Goal: Navigation & Orientation: Find specific page/section

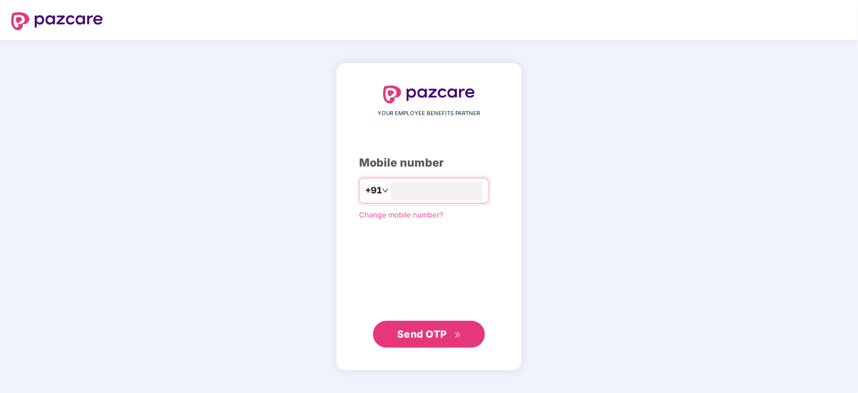
type input "**********"
click at [424, 330] on span "Send OTP" at bounding box center [422, 334] width 50 height 12
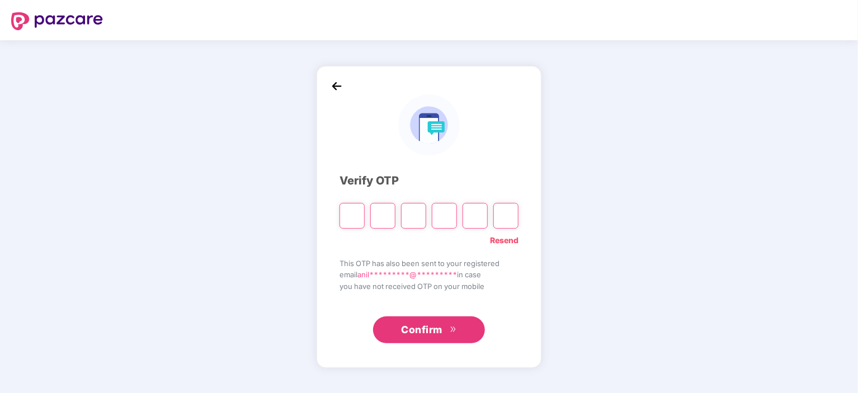
type input "*"
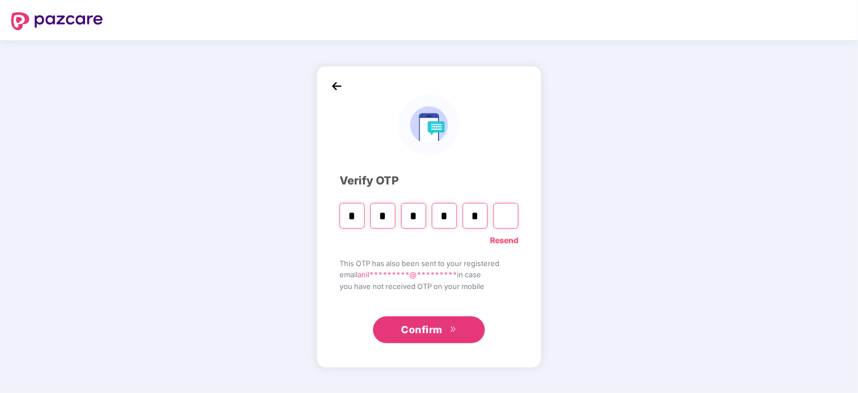
type input "*"
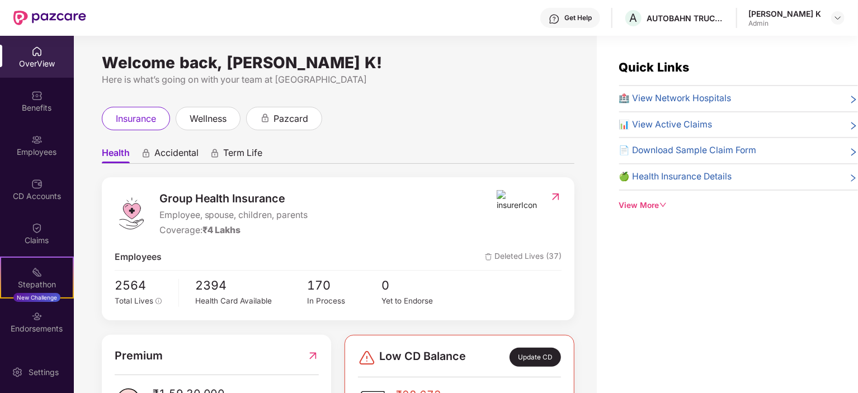
drag, startPoint x: 854, startPoint y: 301, endPoint x: 858, endPoint y: 394, distance: 92.4
click at [857, 393] on html "Get Help A AUTOBAHN TRUCKING Anilkumar K Admin OverView Benefits Employees CD A…" at bounding box center [429, 196] width 858 height 393
click at [583, 310] on div "Welcome back, Anilkumar K! Here is what’s going on with your team at Pazcare in…" at bounding box center [335, 221] width 523 height 371
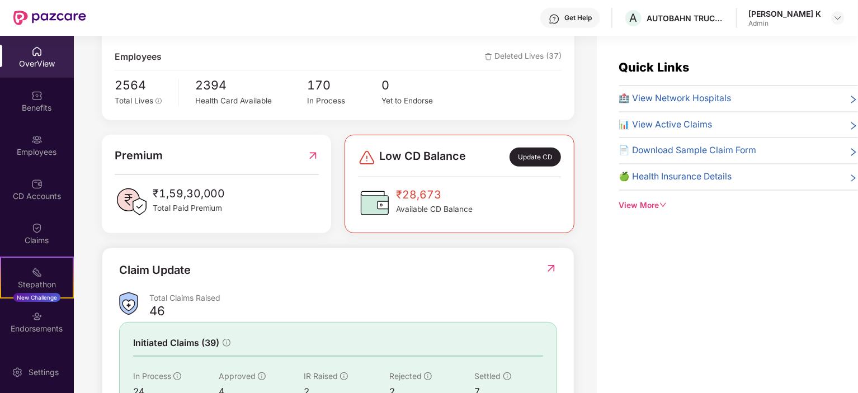
scroll to position [201, 0]
click at [650, 200] on div "View More" at bounding box center [738, 206] width 239 height 12
